Goal: Find specific page/section: Find specific page/section

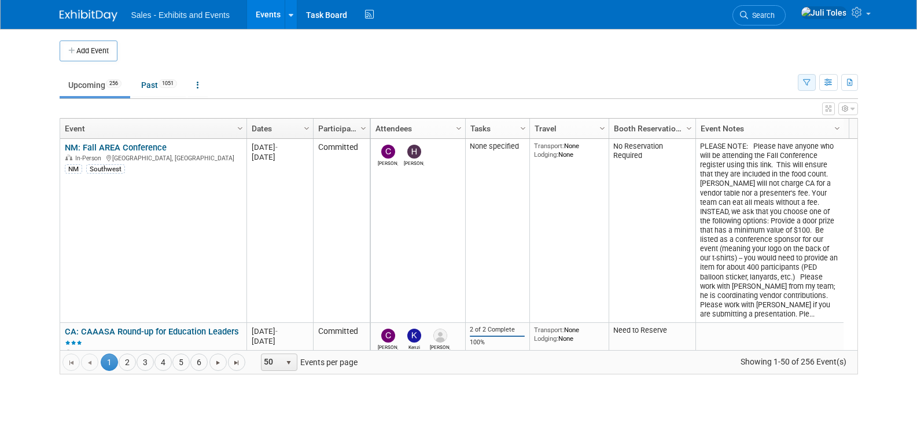
click at [807, 82] on icon "button" at bounding box center [807, 83] width 8 height 8
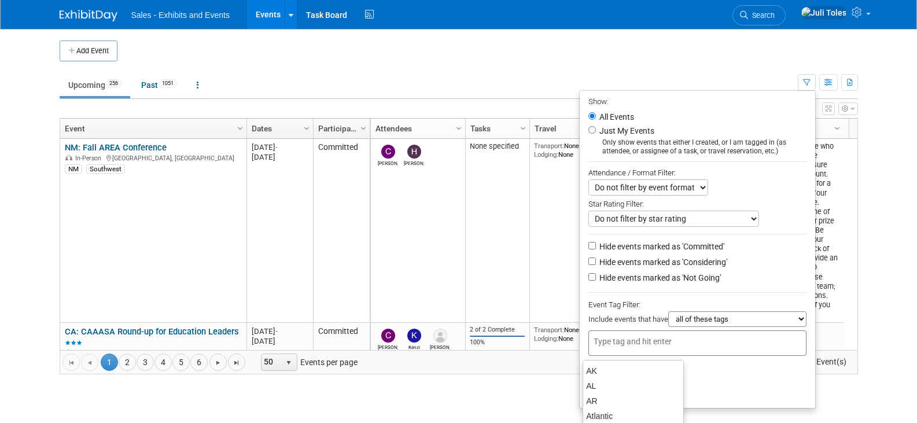
click at [657, 346] on input "text" at bounding box center [640, 342] width 93 height 12
type input "ca"
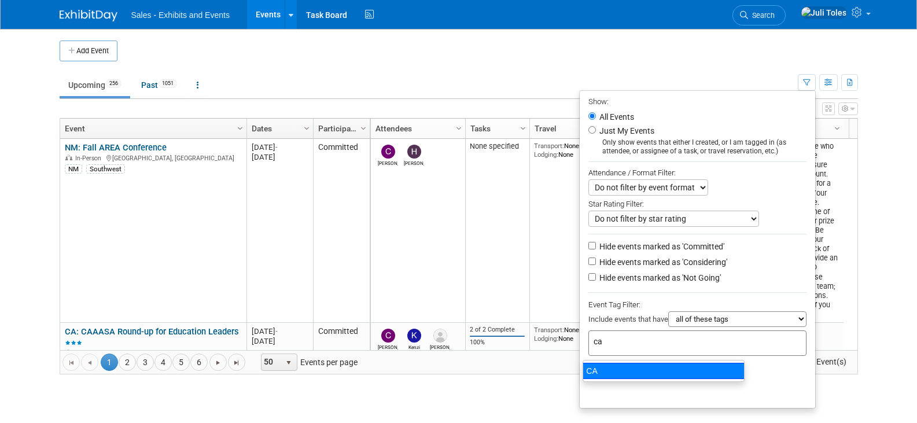
click at [592, 373] on div "CA" at bounding box center [664, 371] width 162 height 16
type input "CA"
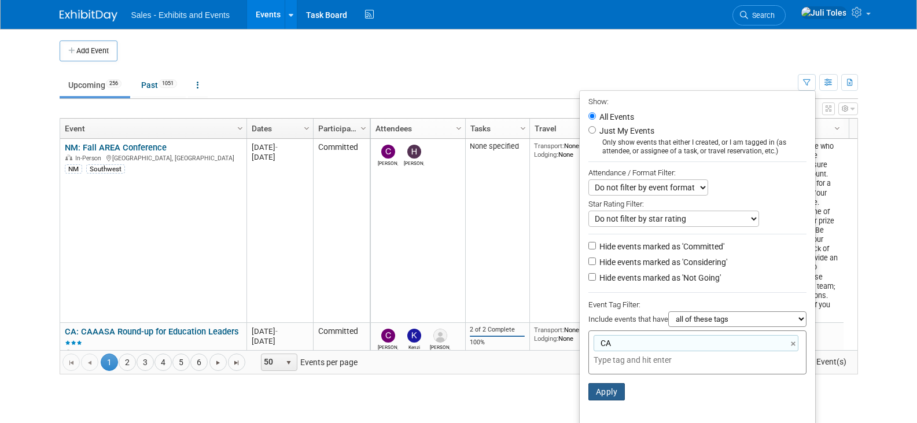
click at [600, 396] on button "Apply" at bounding box center [607, 391] width 37 height 17
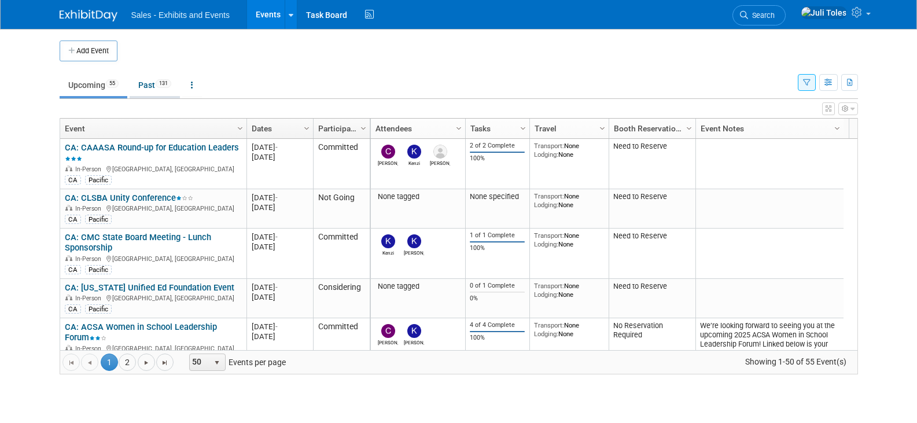
click at [151, 84] on link "Past 131" at bounding box center [155, 85] width 50 height 22
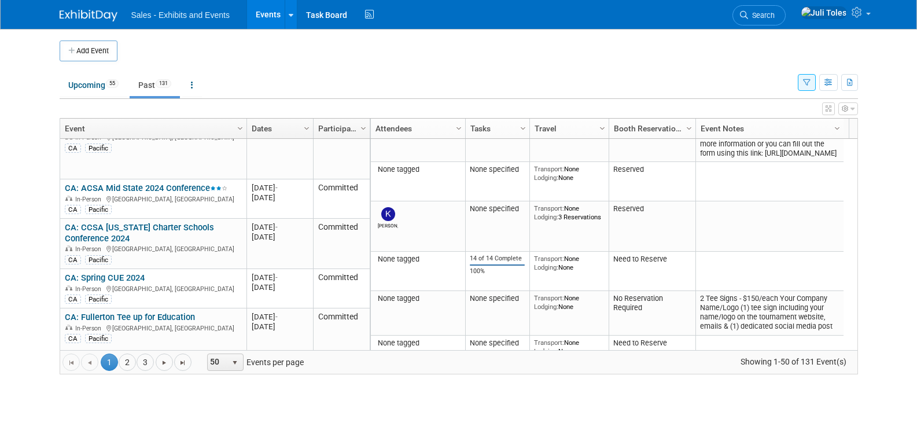
scroll to position [834, 0]
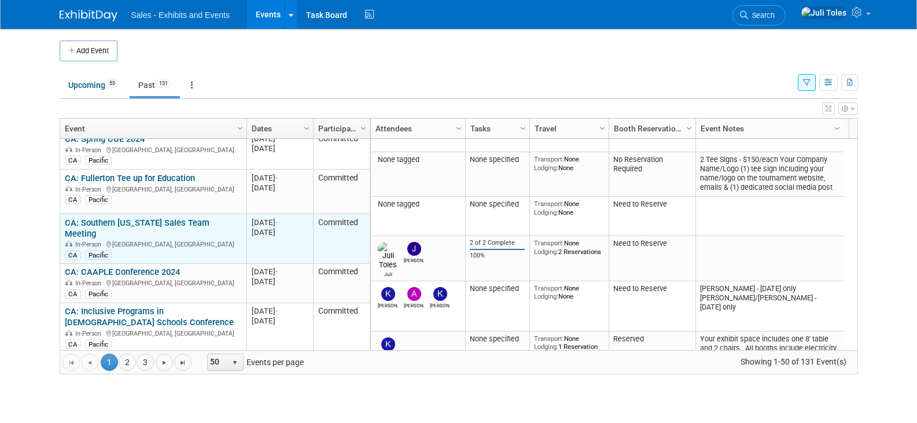
click at [175, 218] on link "CA: Southern [US_STATE] Sales Team Meeting" at bounding box center [137, 228] width 145 height 21
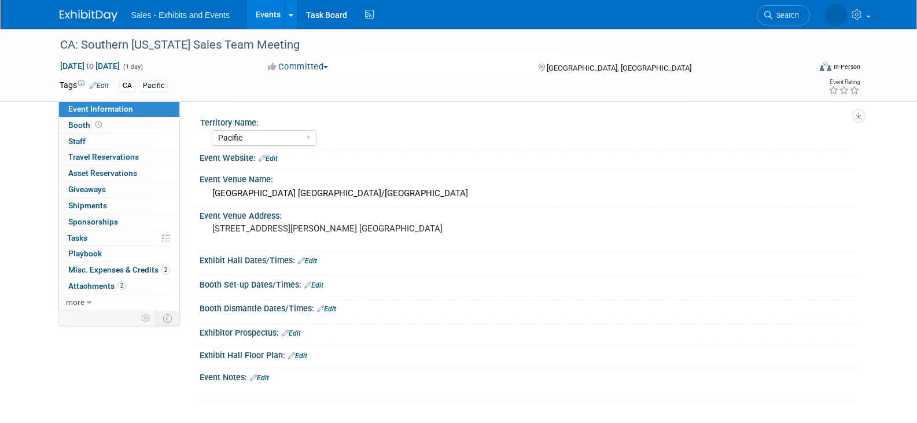
select select "Pacific"
